Goal: Task Accomplishment & Management: Complete application form

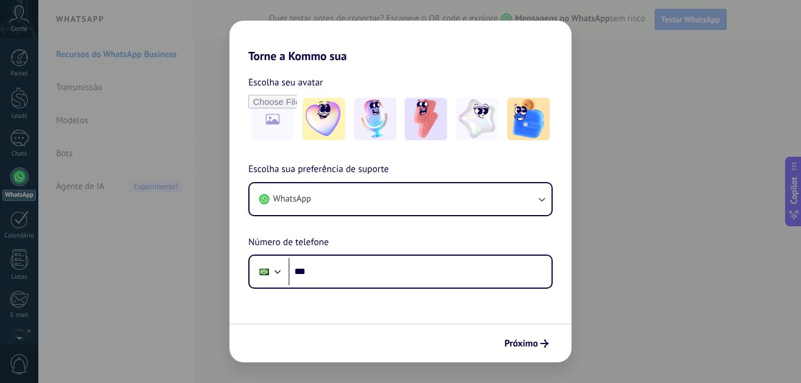
click at [673, 169] on div "Torne a Kommo sua Escolha seu avatar Escolha sua preferência de suporte WhatsAp…" at bounding box center [400, 191] width 801 height 383
click at [521, 343] on span "Próximo" at bounding box center [521, 344] width 34 height 8
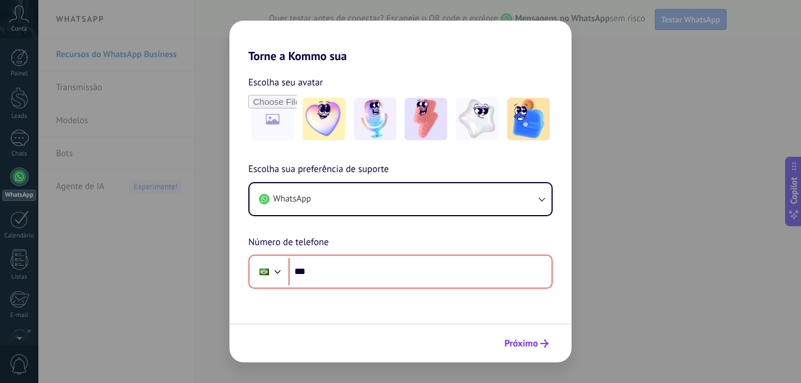
click at [521, 333] on div "Próximo" at bounding box center [400, 343] width 342 height 39
click at [520, 340] on span "Próximo" at bounding box center [521, 344] width 34 height 8
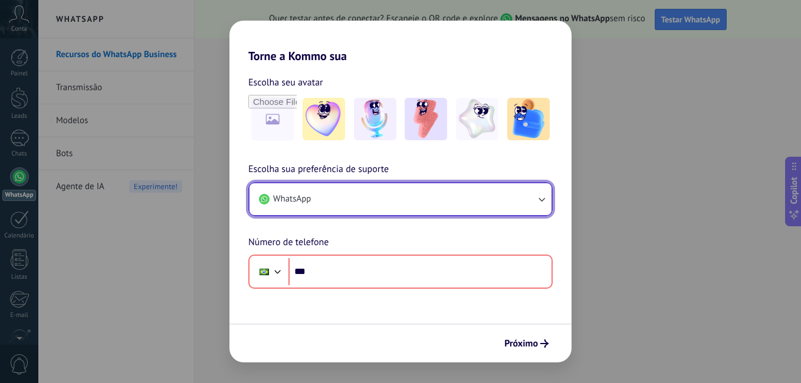
click at [404, 201] on button "WhatsApp" at bounding box center [400, 199] width 302 height 32
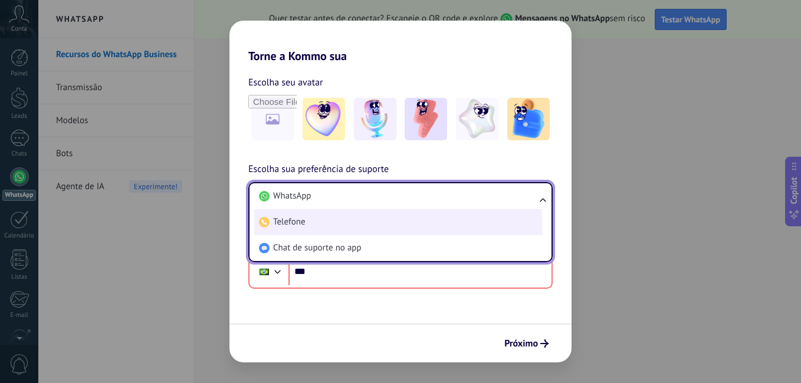
click at [380, 226] on li "Telefone" at bounding box center [398, 222] width 288 height 26
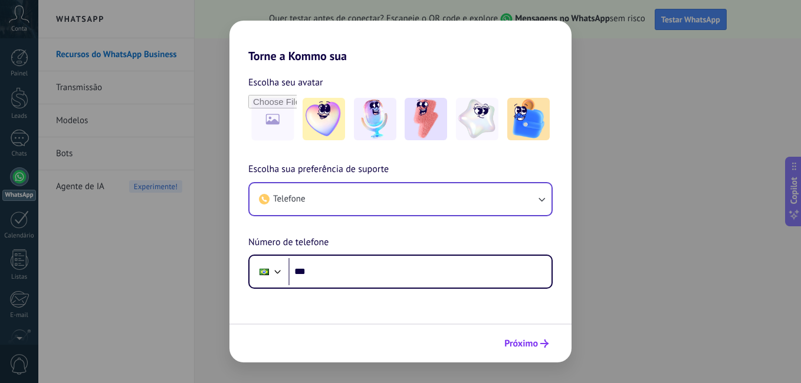
click at [535, 352] on button "Próximo" at bounding box center [526, 344] width 55 height 20
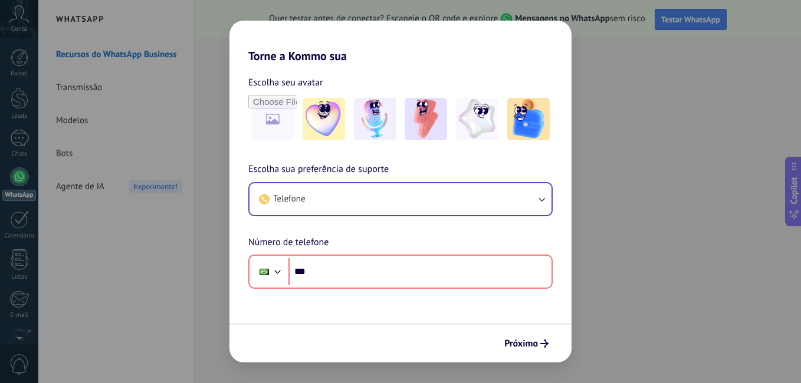
click at [581, 247] on div "Torne a Kommo sua Escolha seu avatar Escolha sua preferência de suporte Telefon…" at bounding box center [400, 191] width 801 height 383
